Goal: Task Accomplishment & Management: Complete application form

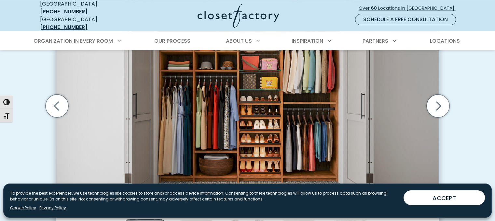
scroll to position [236, 0]
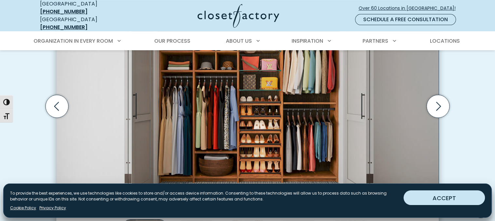
click at [462, 194] on button "ACCEPT" at bounding box center [444, 197] width 81 height 15
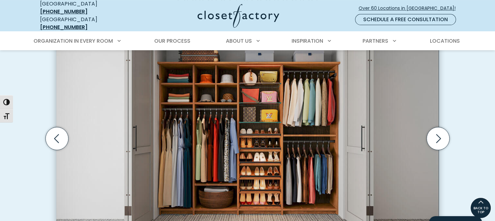
scroll to position [204, 0]
click at [439, 127] on icon "Next slide" at bounding box center [438, 138] width 23 height 23
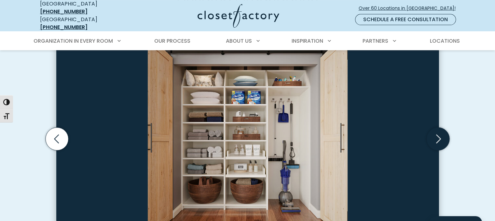
click at [442, 132] on icon "Next slide" at bounding box center [438, 138] width 23 height 23
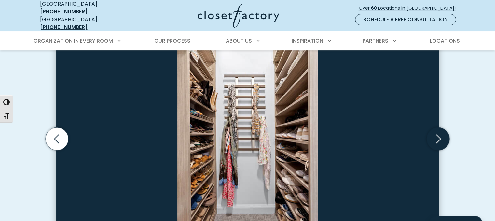
click at [442, 132] on icon "Next slide" at bounding box center [438, 138] width 23 height 23
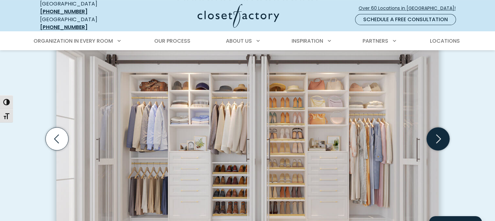
click at [442, 132] on icon "Next slide" at bounding box center [438, 138] width 23 height 23
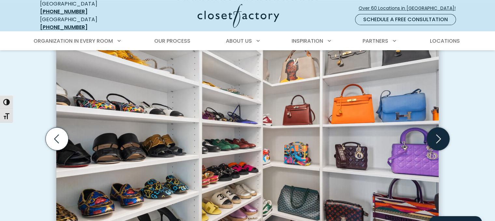
click at [442, 132] on icon "Next slide" at bounding box center [438, 138] width 23 height 23
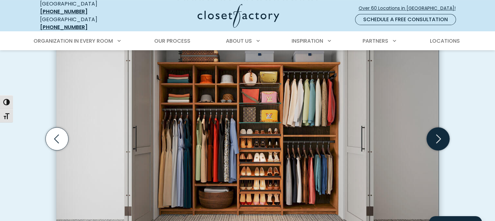
click at [442, 132] on icon "Next slide" at bounding box center [438, 138] width 23 height 23
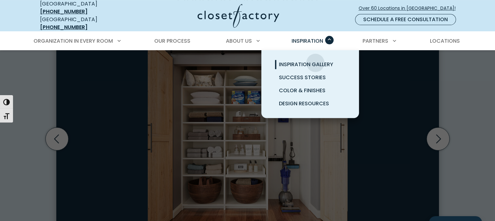
click at [316, 61] on span "Inspiration Gallery" at bounding box center [306, 64] width 54 height 7
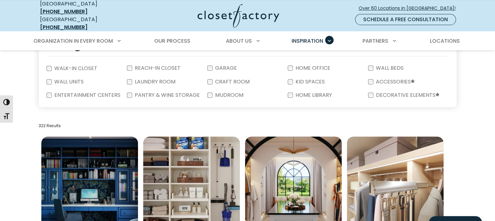
scroll to position [141, 0]
click at [47, 92] on div "Entertainment Centers" at bounding box center [87, 95] width 80 height 13
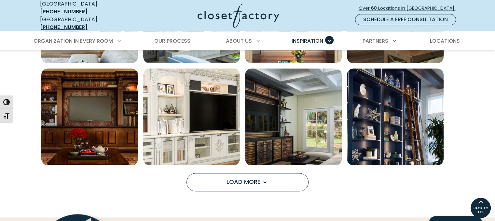
scroll to position [511, 0]
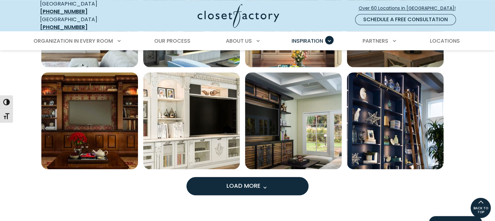
click at [286, 178] on button "Load More" at bounding box center [248, 186] width 122 height 18
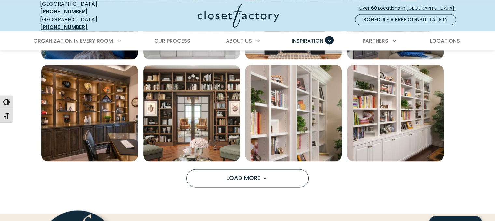
scroll to position [927, 0]
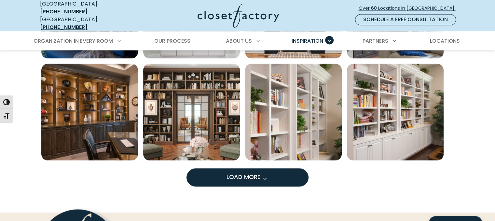
click at [282, 175] on button "Load More" at bounding box center [248, 177] width 122 height 18
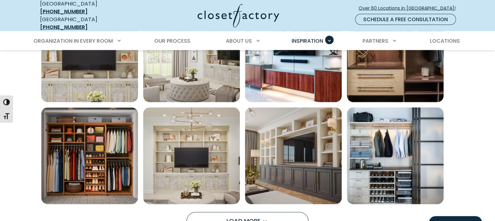
scroll to position [1378, 0]
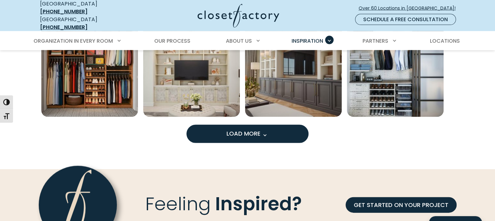
click at [302, 129] on button "Load More" at bounding box center [248, 134] width 122 height 18
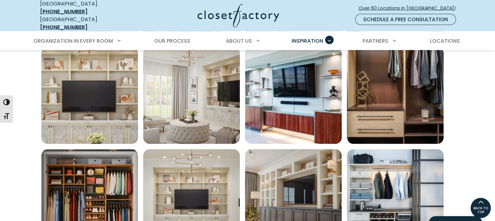
scroll to position [1207, 0]
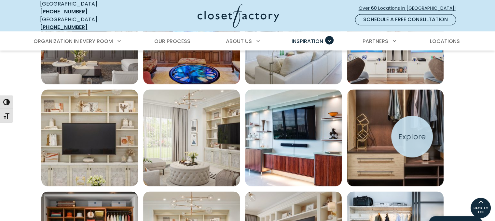
click at [412, 136] on img "Open inspiration gallery to preview enlarged image" at bounding box center [395, 137] width 97 height 97
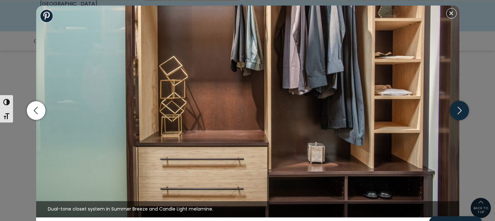
click at [464, 107] on icon "button" at bounding box center [459, 110] width 19 height 19
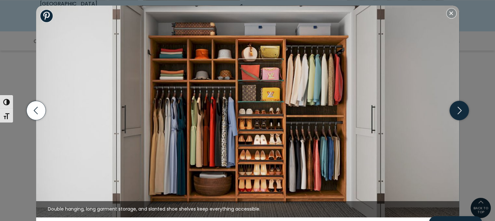
click at [464, 107] on icon "button" at bounding box center [459, 110] width 19 height 19
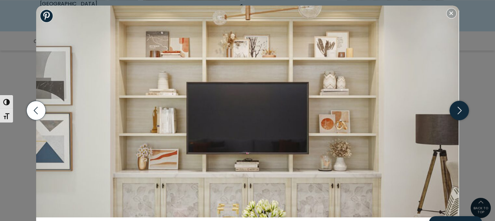
click at [464, 107] on icon "button" at bounding box center [459, 110] width 19 height 19
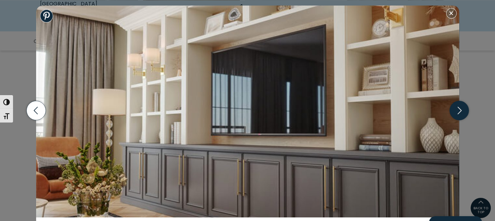
click at [464, 107] on icon "button" at bounding box center [459, 110] width 19 height 19
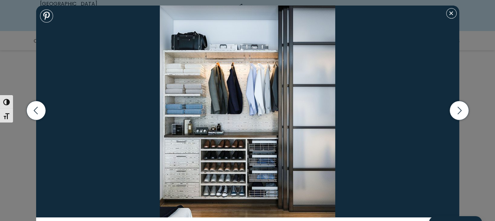
scroll to position [1416, 0]
click at [450, 16] on button "Close modal" at bounding box center [451, 13] width 10 height 10
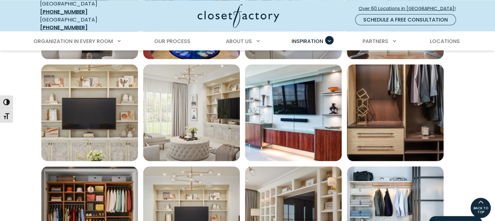
scroll to position [1229, 0]
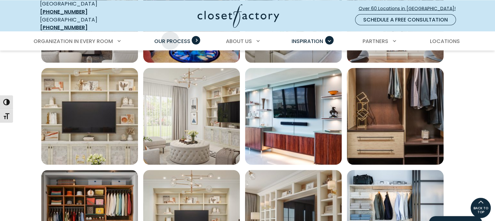
click at [170, 37] on span "Our Process" at bounding box center [172, 40] width 36 height 7
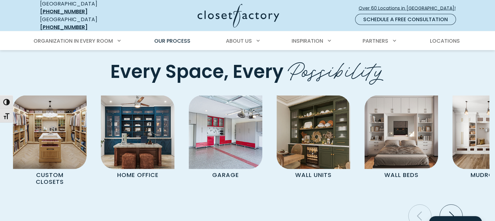
scroll to position [1313, 0]
click at [457, 205] on icon "Next slide" at bounding box center [451, 216] width 23 height 23
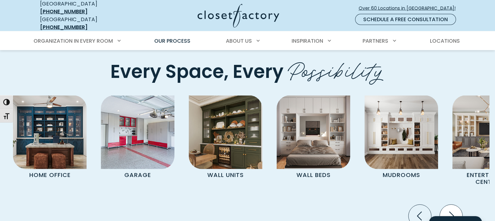
click at [457, 205] on icon "Next slide" at bounding box center [451, 216] width 23 height 23
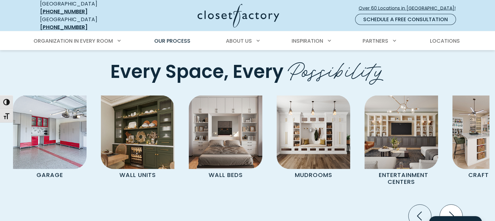
click at [457, 205] on icon "Next slide" at bounding box center [451, 216] width 23 height 23
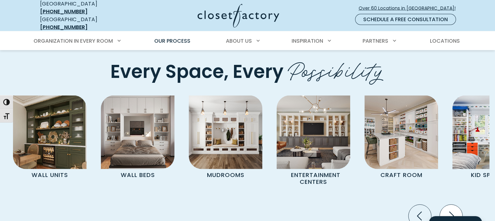
click at [457, 205] on icon "Next slide" at bounding box center [451, 216] width 23 height 23
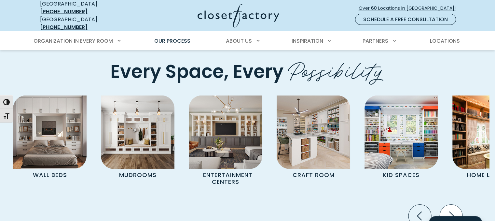
click at [457, 205] on icon "Next slide" at bounding box center [451, 216] width 23 height 23
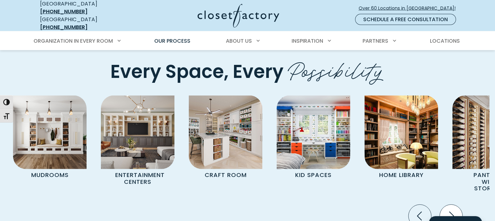
click at [457, 205] on icon "Next slide" at bounding box center [451, 216] width 23 height 23
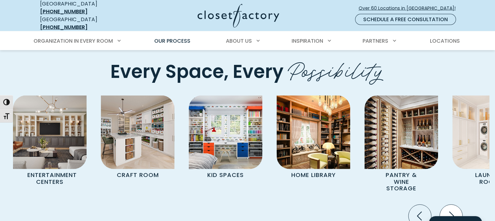
click at [457, 205] on icon "Next slide" at bounding box center [451, 216] width 23 height 23
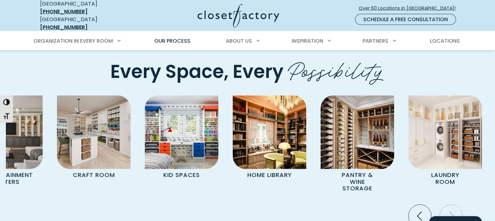
click at [457, 205] on icon "Next slide" at bounding box center [451, 216] width 23 height 23
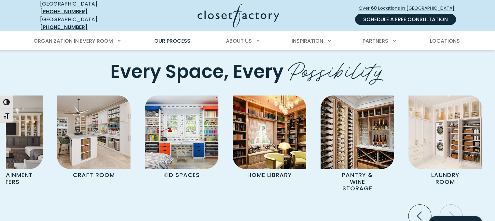
click at [408, 15] on link "Schedule a Free Consultation" at bounding box center [405, 19] width 101 height 11
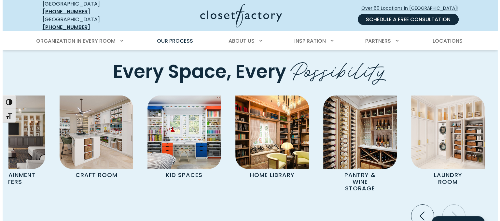
scroll to position [1313, 0]
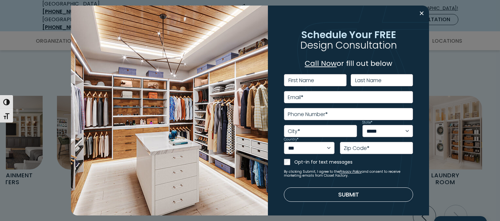
click at [304, 81] on label "First Name" at bounding box center [302, 80] width 26 height 5
click at [304, 81] on input "First Name" at bounding box center [315, 80] width 63 height 12
type input "******"
type input "********"
type input "**********"
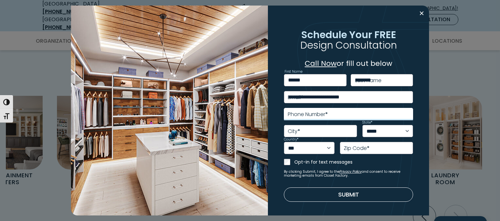
type input "**********"
type input "******"
select select "**"
type input "*****"
type input "**********"
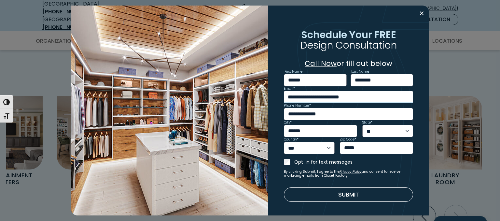
click at [333, 94] on input "**********" at bounding box center [349, 97] width 130 height 12
